Goal: Transaction & Acquisition: Download file/media

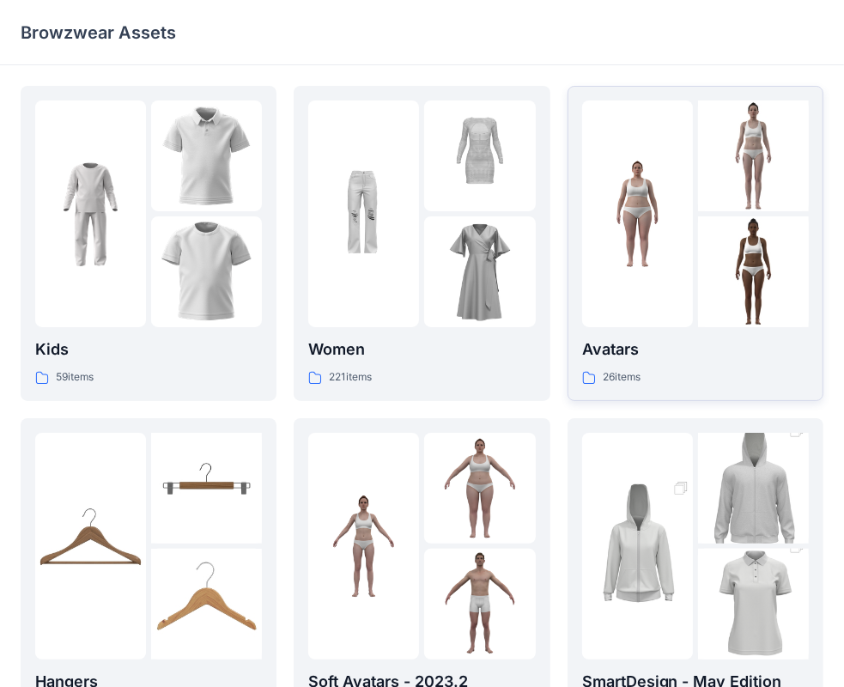
click at [697, 354] on p "Avatars" at bounding box center [695, 349] width 227 height 24
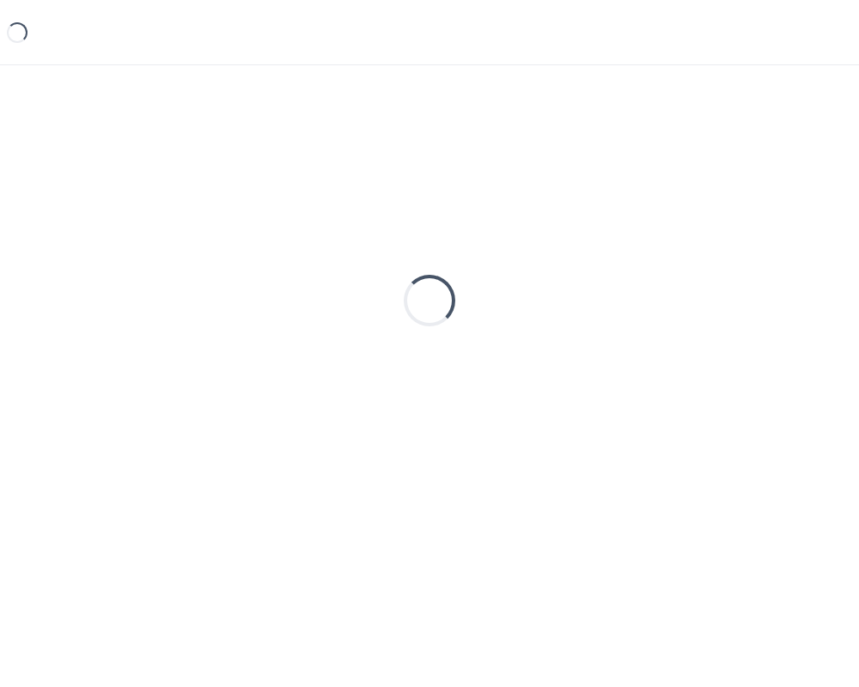
click at [697, 354] on div "Loading..." at bounding box center [429, 300] width 817 height 429
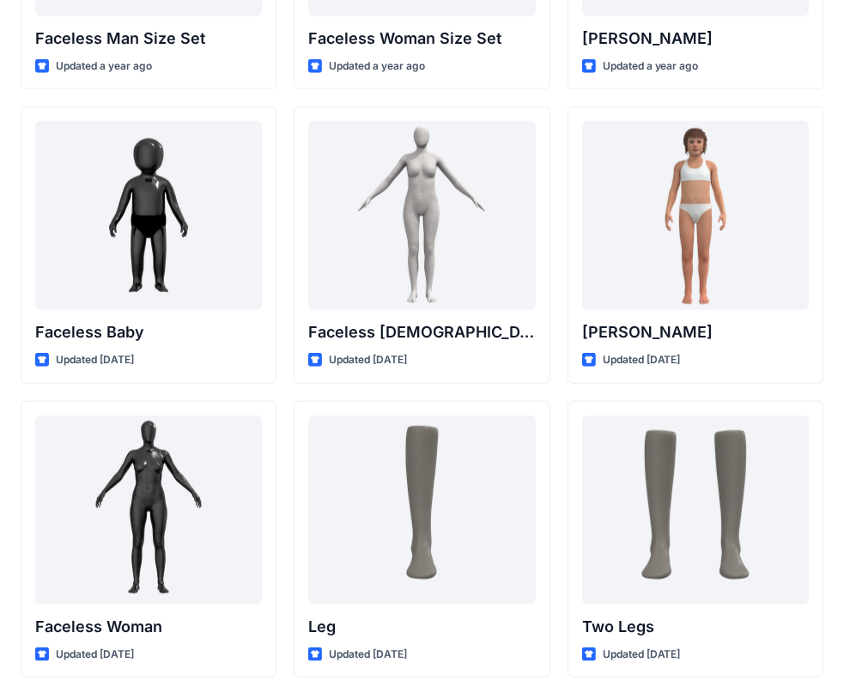
scroll to position [1242, 0]
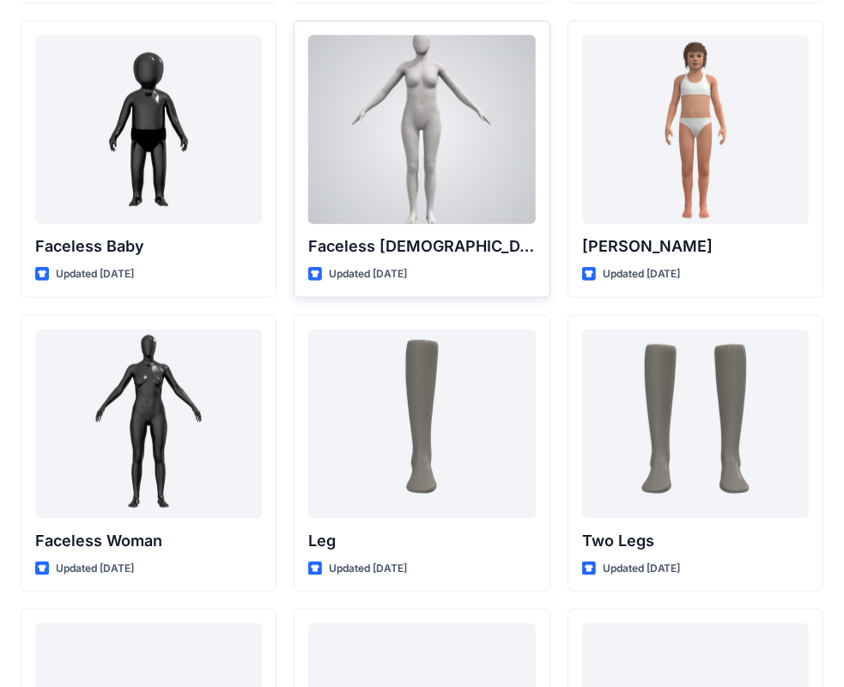
click at [494, 112] on div at bounding box center [421, 129] width 227 height 189
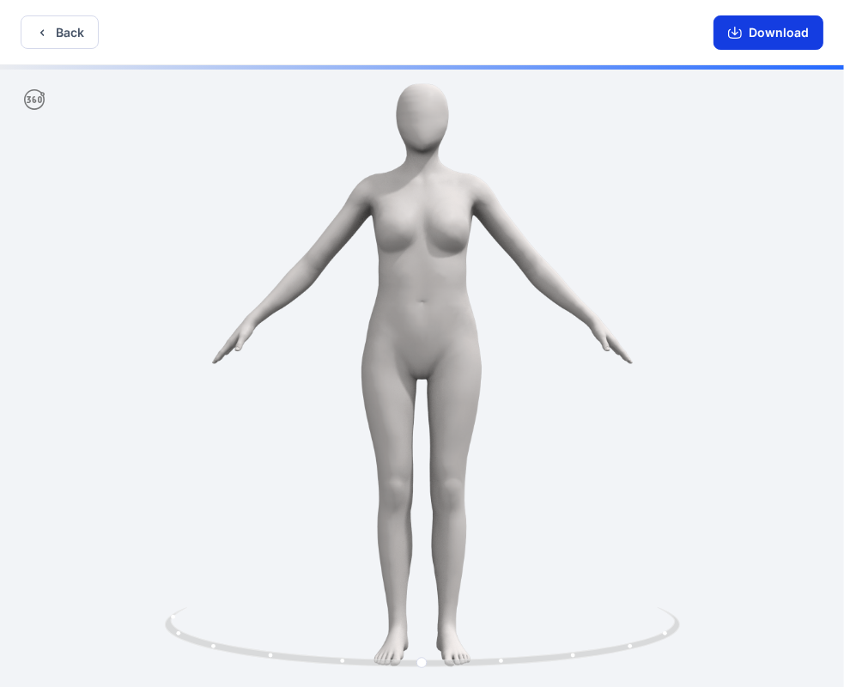
click at [727, 42] on button "Download" at bounding box center [769, 32] width 110 height 34
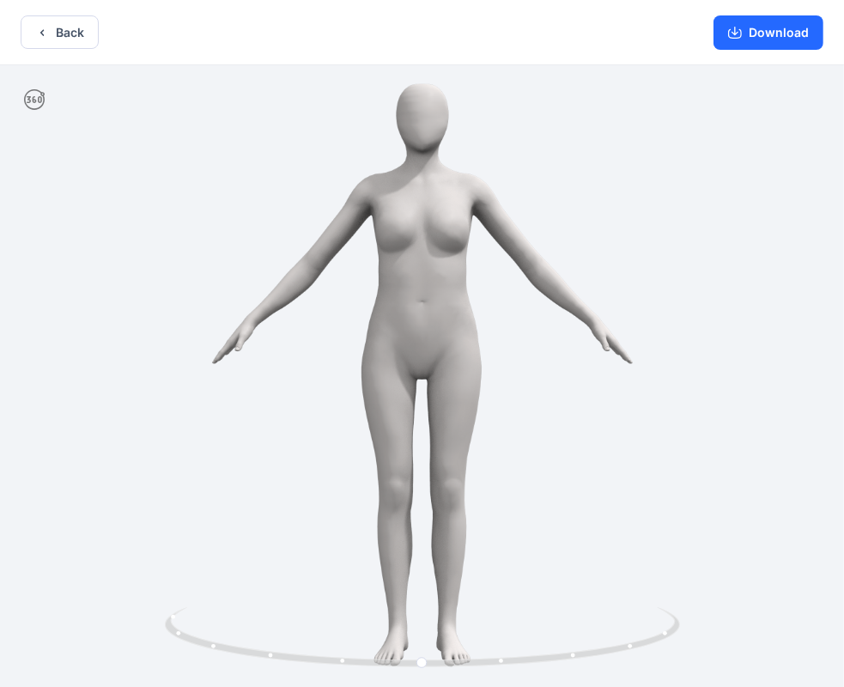
click at [50, 37] on button "Back" at bounding box center [60, 31] width 78 height 33
